Goal: Check status: Check status

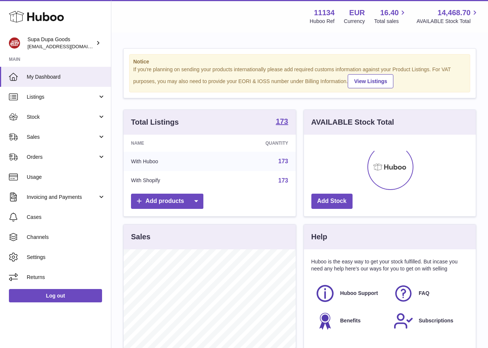
scroll to position [116, 172]
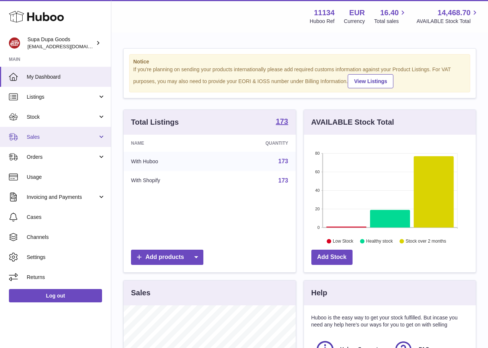
click at [85, 131] on link "Sales" at bounding box center [55, 137] width 111 height 20
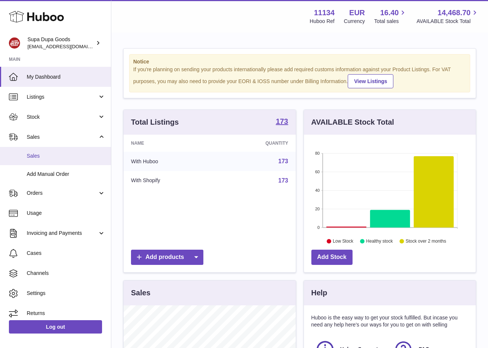
click at [62, 155] on span "Sales" at bounding box center [66, 155] width 79 height 7
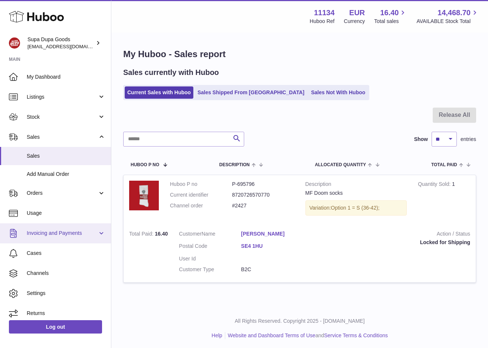
click at [66, 236] on span "Invoicing and Payments" at bounding box center [62, 233] width 71 height 7
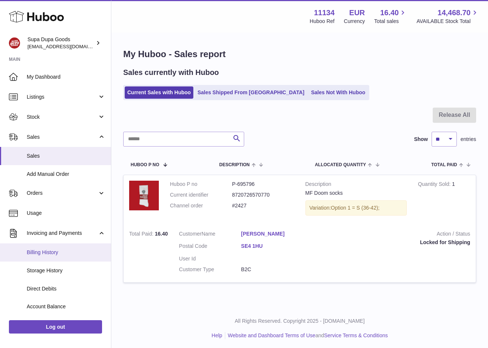
click at [43, 253] on span "Billing History" at bounding box center [66, 252] width 79 height 7
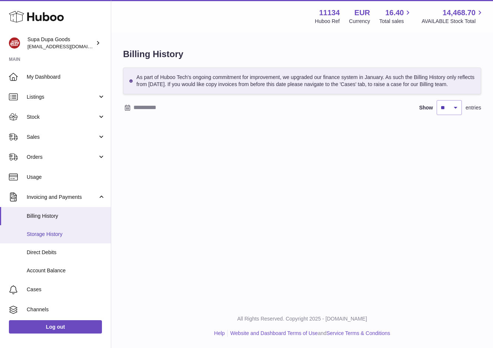
click at [46, 236] on span "Storage History" at bounding box center [66, 234] width 79 height 7
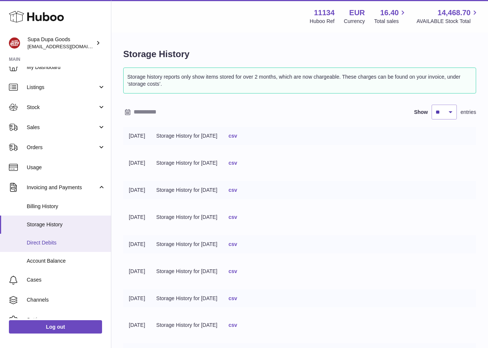
scroll to position [14, 0]
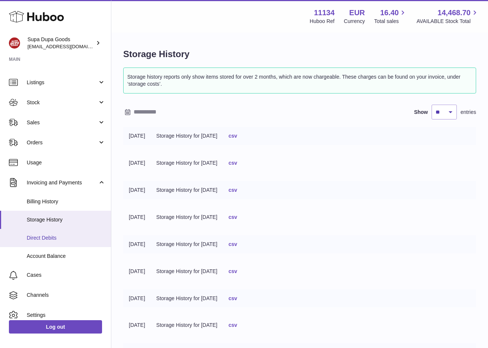
click at [43, 239] on span "Direct Debits" at bounding box center [66, 237] width 79 height 7
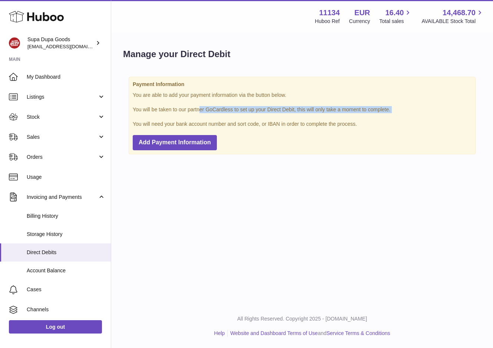
drag, startPoint x: 172, startPoint y: 111, endPoint x: 369, endPoint y: 114, distance: 197.4
click at [370, 114] on div "Payment Information You are able to add your payment information via the button…" at bounding box center [302, 115] width 347 height 77
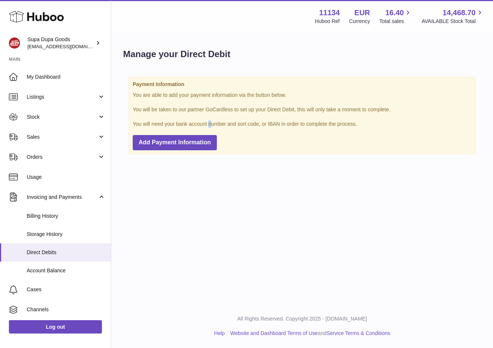
click at [178, 125] on p "You will need your bank account number and sort code, or IBAN in order to compl…" at bounding box center [302, 124] width 339 height 7
click at [35, 275] on link "Account Balance" at bounding box center [55, 271] width 111 height 18
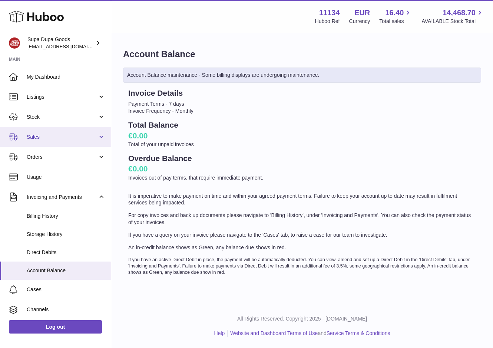
click at [44, 136] on span "Sales" at bounding box center [62, 137] width 71 height 7
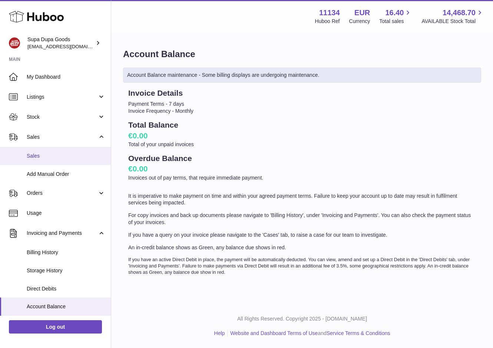
click at [37, 155] on span "Sales" at bounding box center [66, 155] width 79 height 7
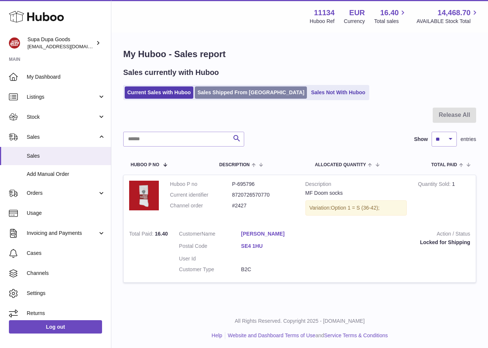
click at [236, 95] on link "Sales Shipped From [GEOGRAPHIC_DATA]" at bounding box center [251, 92] width 112 height 12
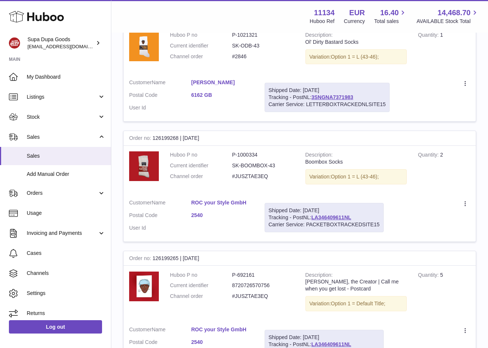
scroll to position [399, 0]
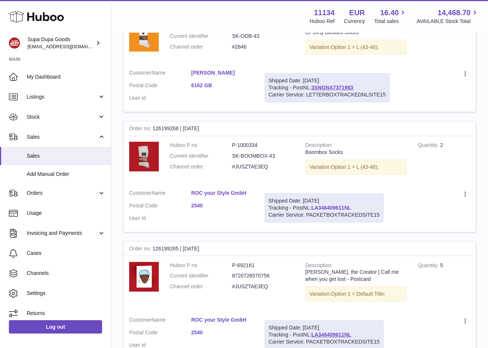
click at [344, 207] on link "LA346409611NL" at bounding box center [331, 208] width 40 height 6
click at [66, 214] on span "Usage" at bounding box center [66, 213] width 79 height 7
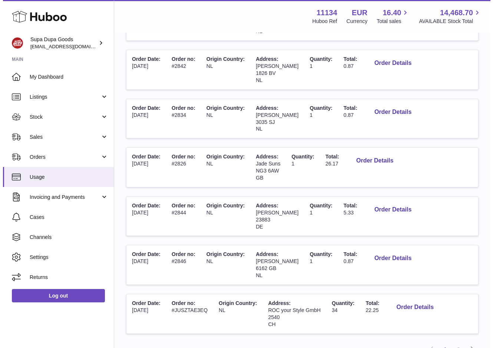
scroll to position [302, 0]
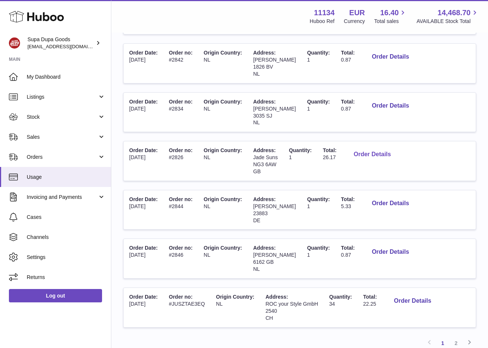
click at [382, 154] on button "Order Details" at bounding box center [372, 154] width 49 height 15
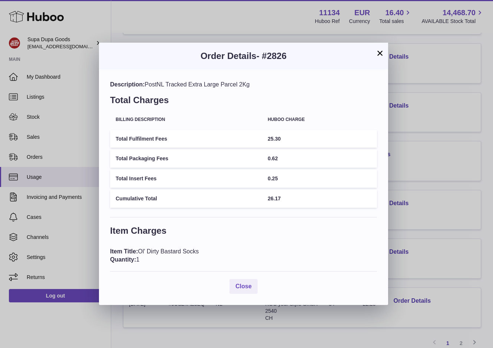
click at [380, 51] on button "×" at bounding box center [380, 53] width 9 height 9
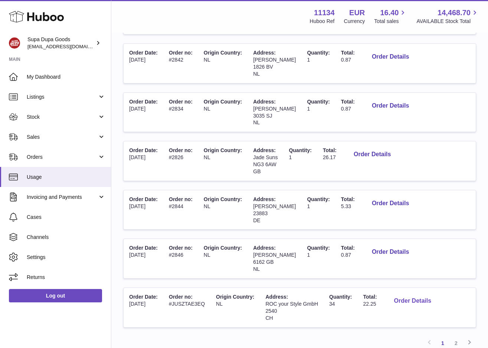
click at [417, 301] on button "Order Details" at bounding box center [412, 300] width 49 height 15
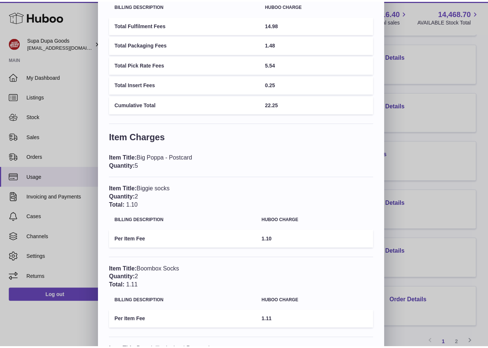
scroll to position [0, 0]
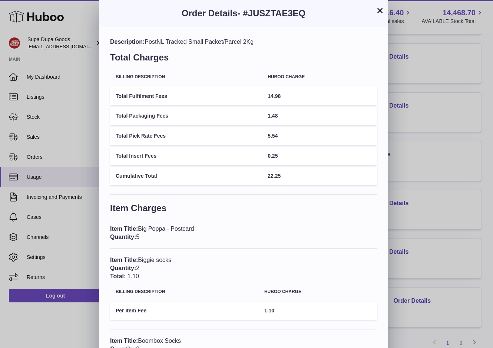
click at [380, 12] on button "×" at bounding box center [380, 10] width 9 height 9
